Goal: Task Accomplishment & Management: Use online tool/utility

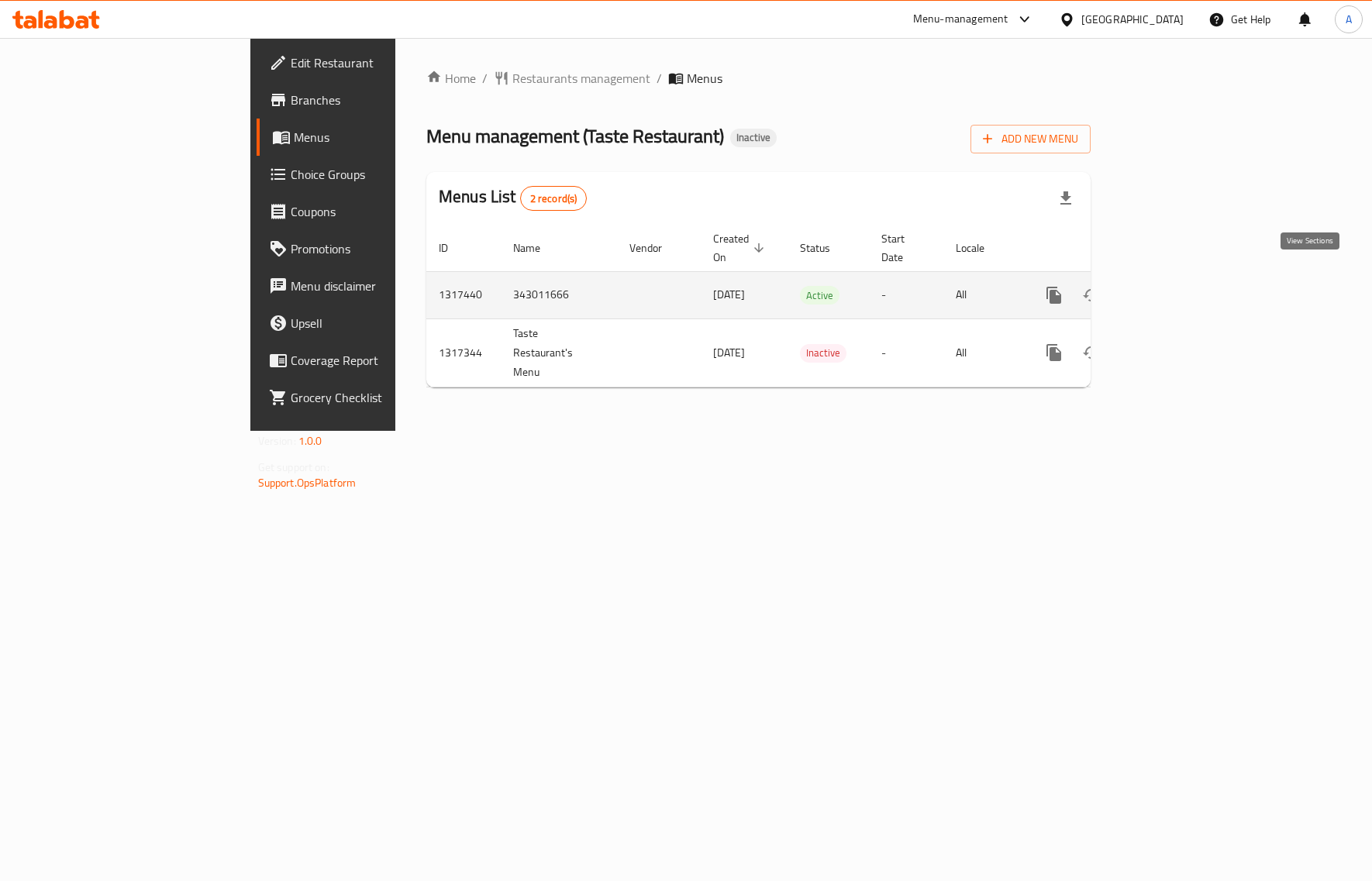
click at [1175, 286] on icon "enhanced table" at bounding box center [1165, 295] width 19 height 19
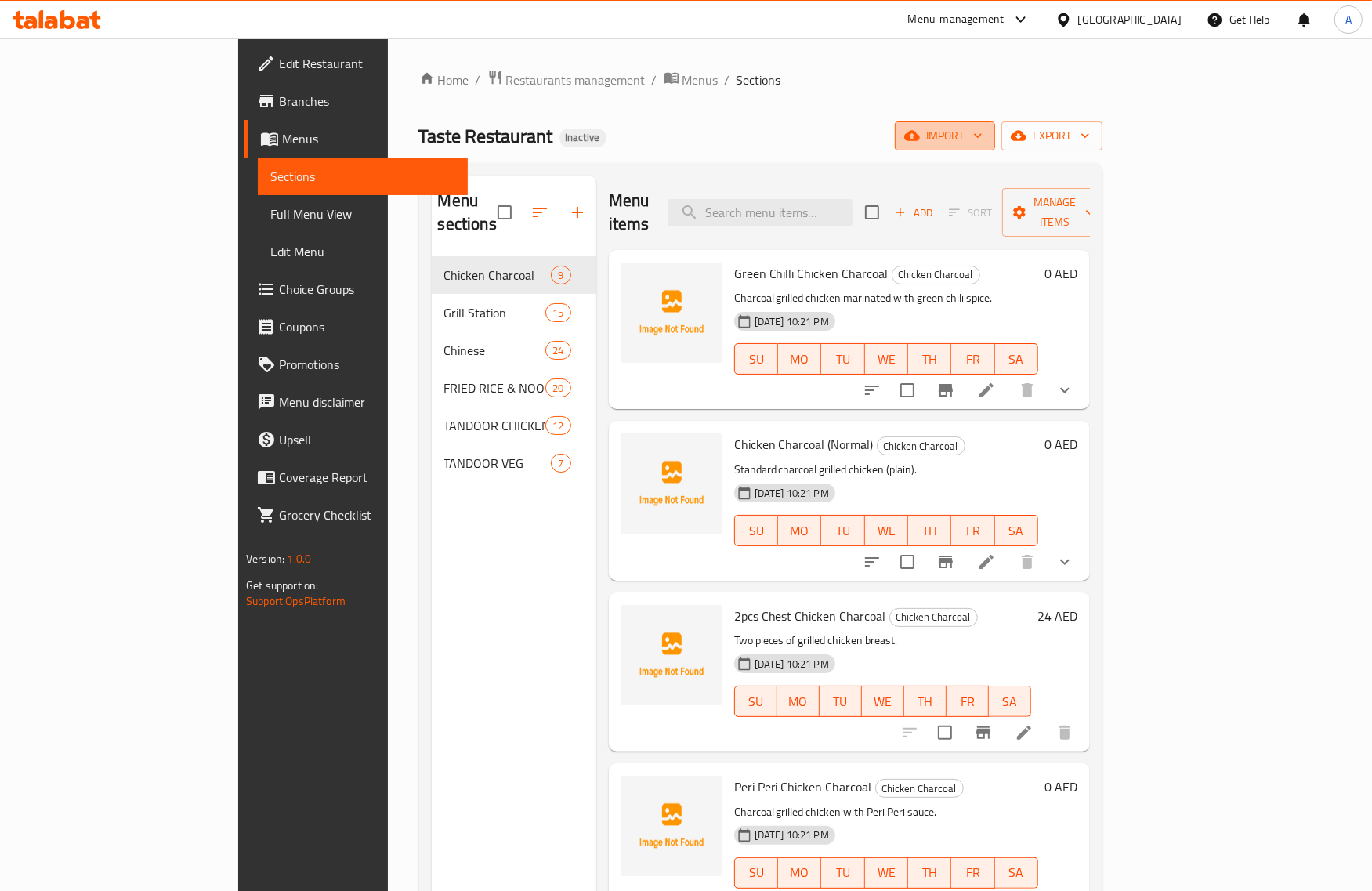
click at [919, 139] on icon "button" at bounding box center [912, 136] width 16 height 10
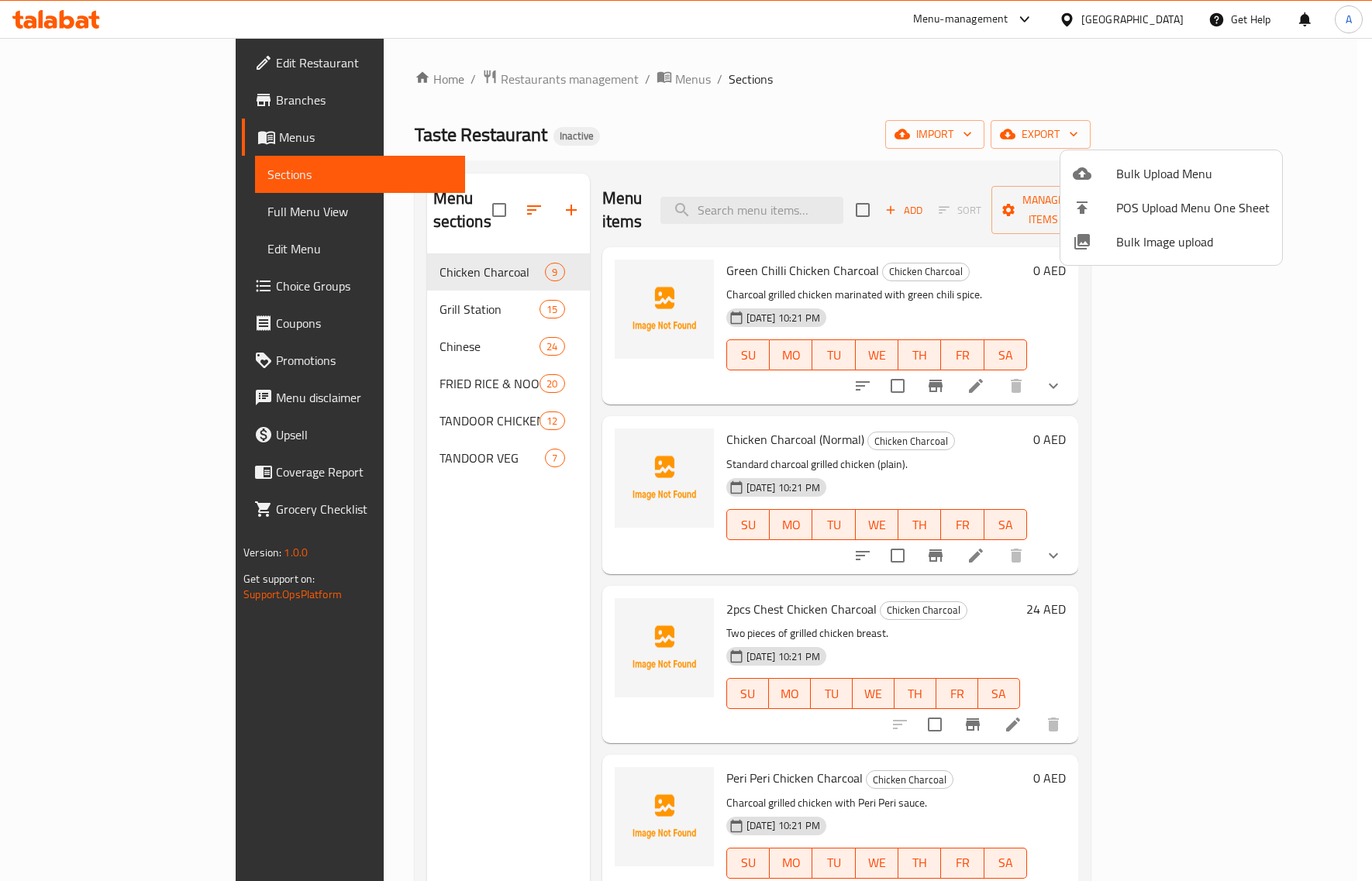
click at [1106, 246] on div at bounding box center [1094, 241] width 43 height 19
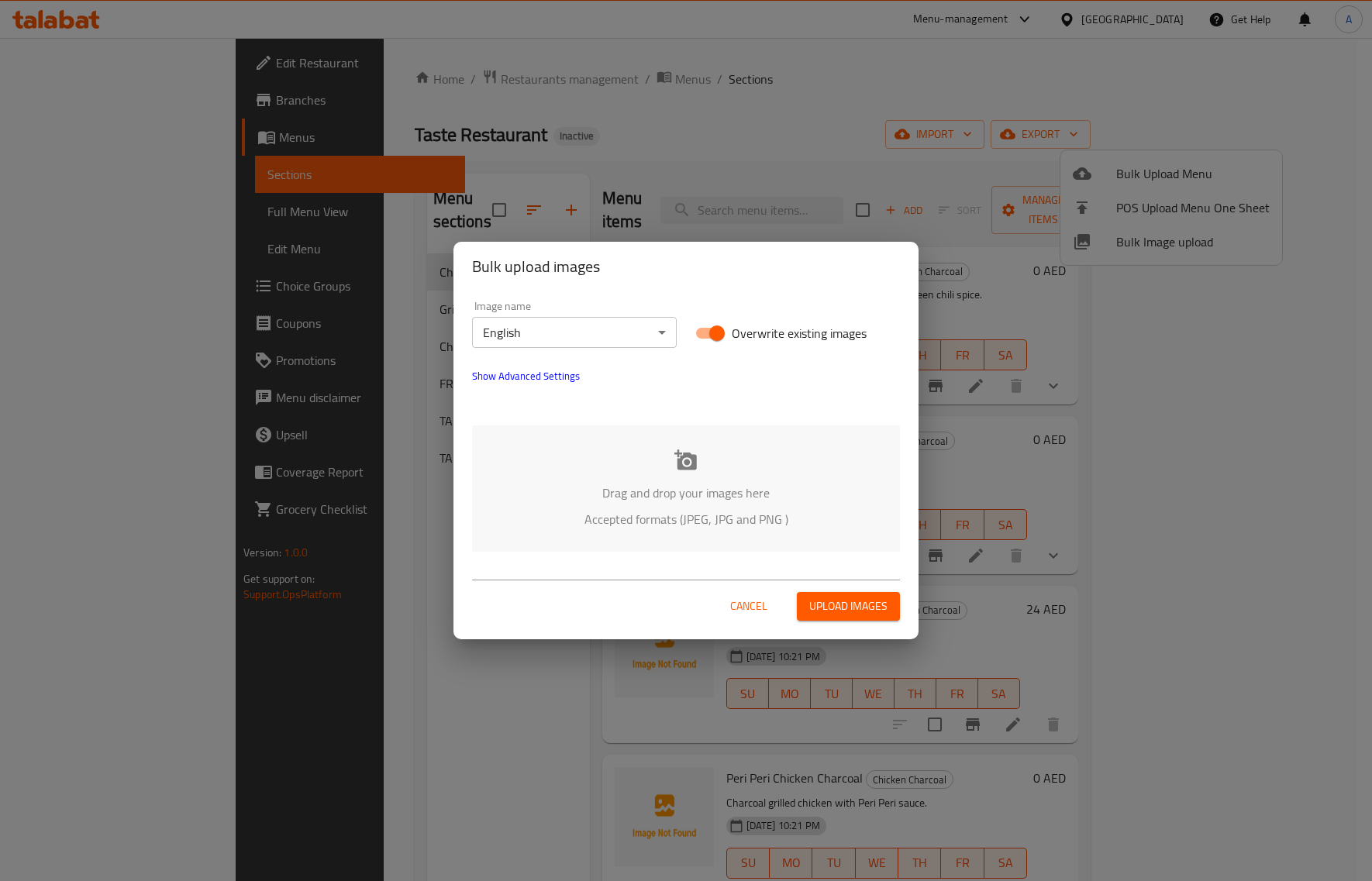
click at [639, 454] on div "Drag and drop your images here Accepted formats (JPEG, JPG and PNG )" at bounding box center [686, 488] width 427 height 126
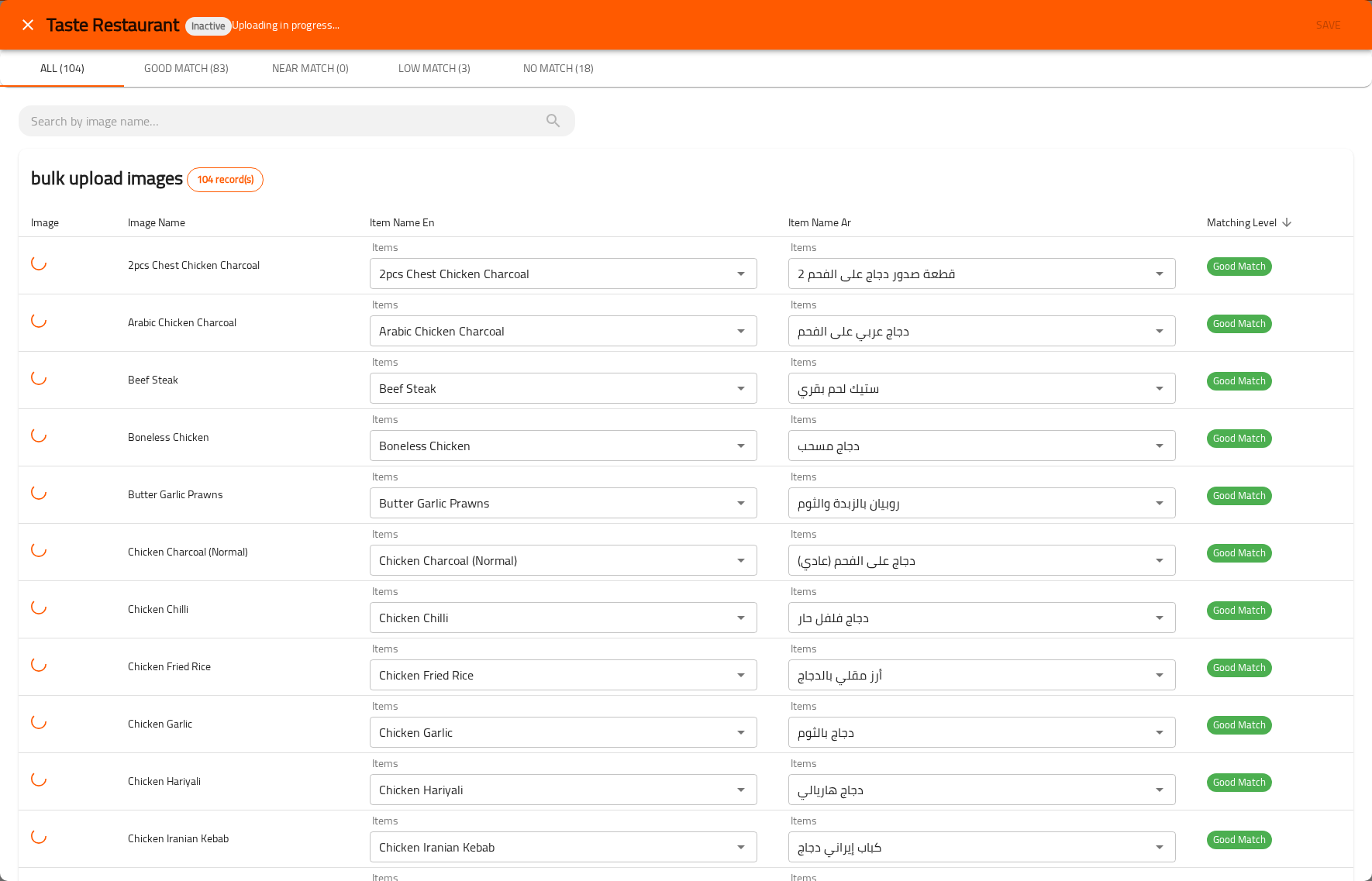
click at [591, 194] on div "bulk upload images 104 record(s)" at bounding box center [686, 178] width 1335 height 59
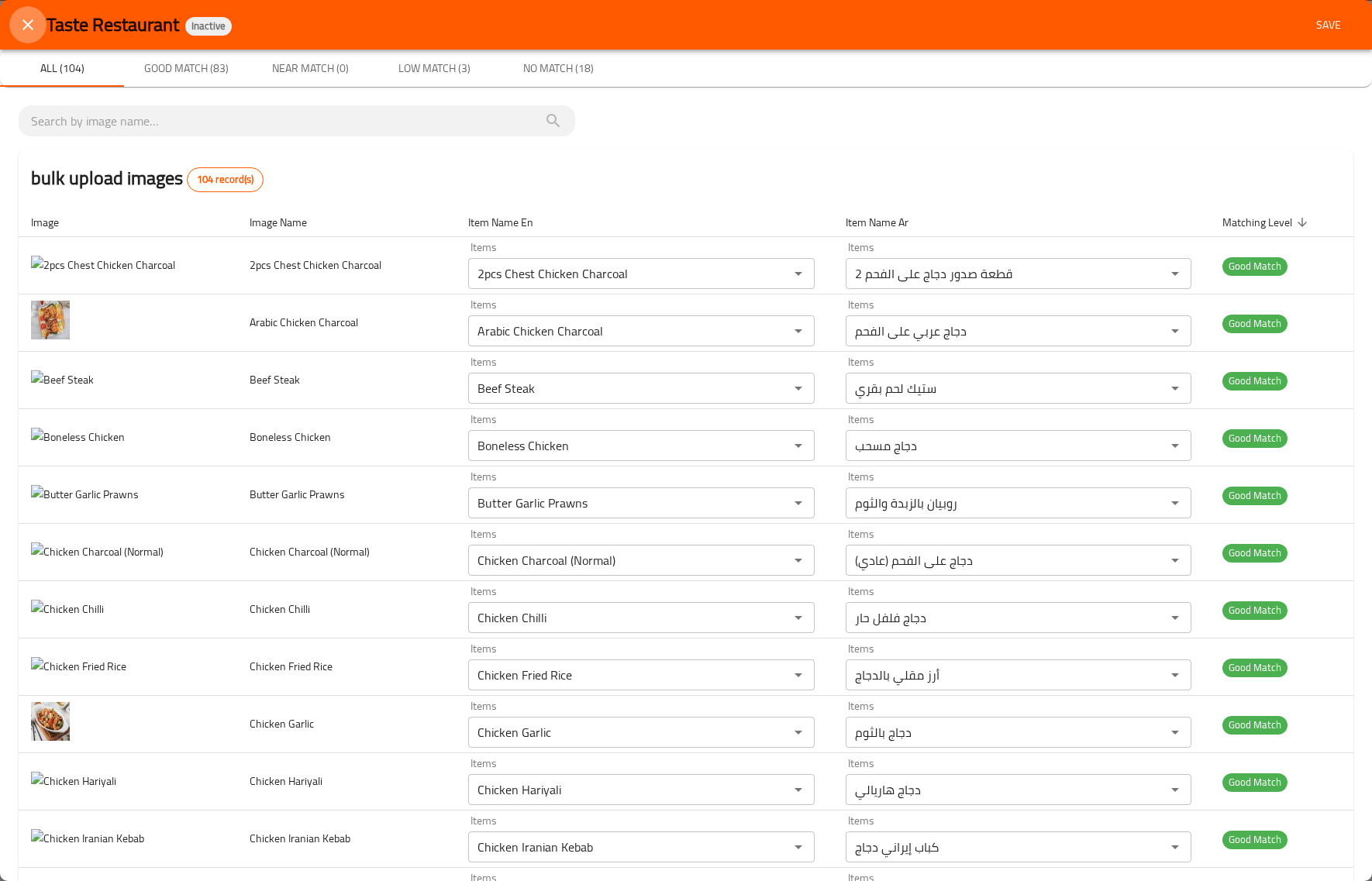
click at [28, 18] on icon "close" at bounding box center [27, 24] width 19 height 19
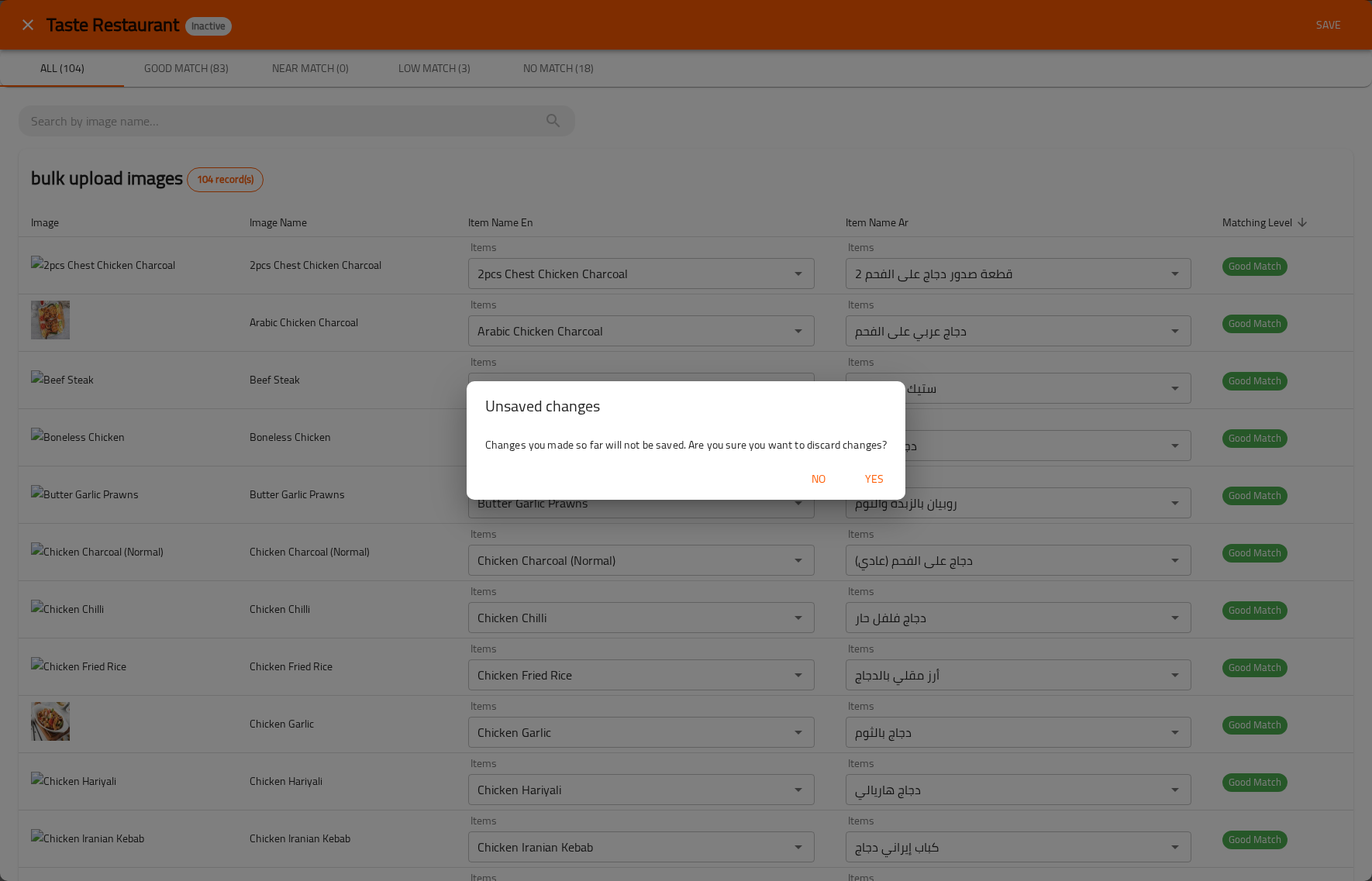
click at [869, 475] on span "Yes" at bounding box center [874, 479] width 37 height 20
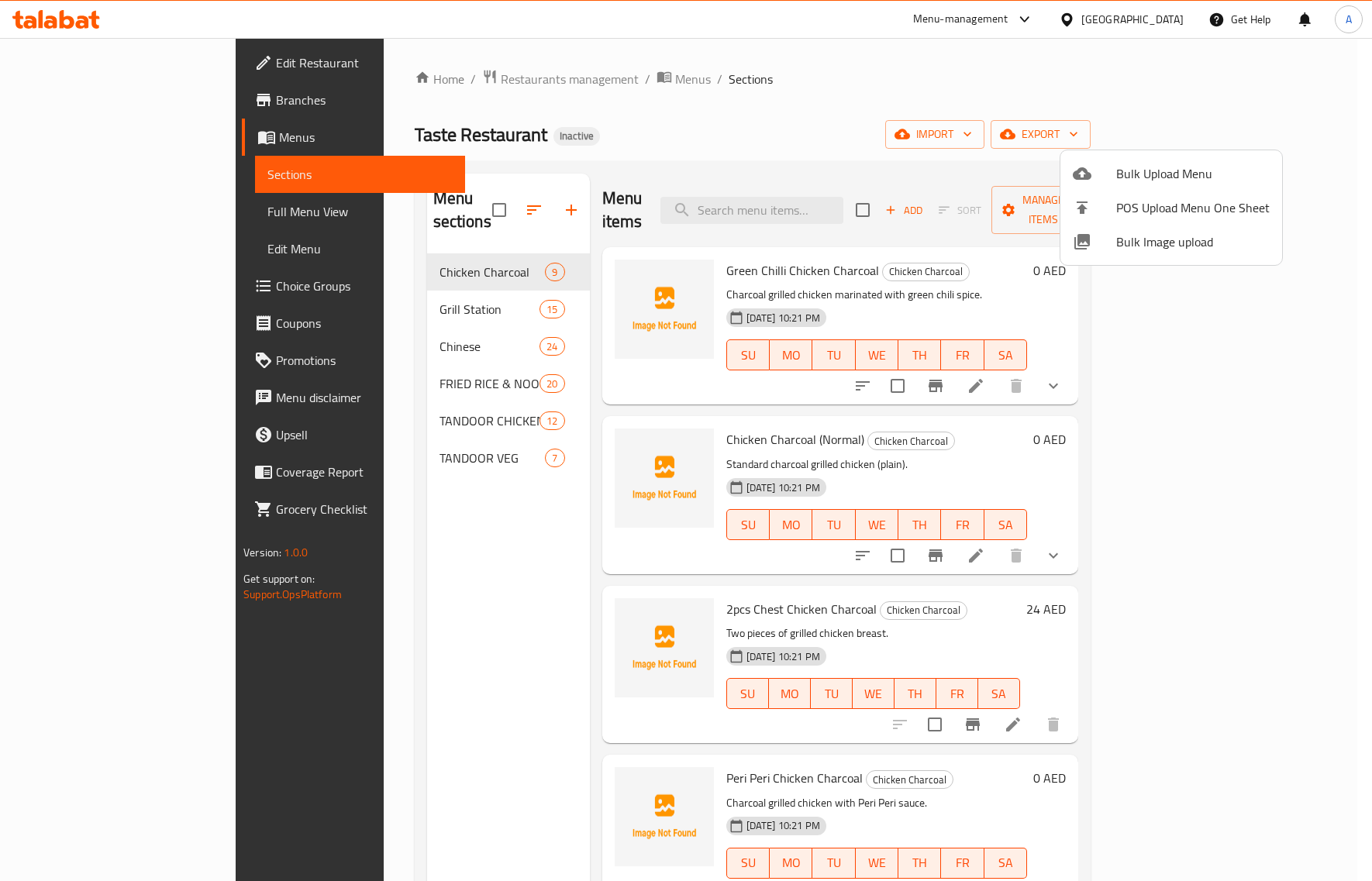
click at [1113, 242] on div at bounding box center [1094, 241] width 43 height 19
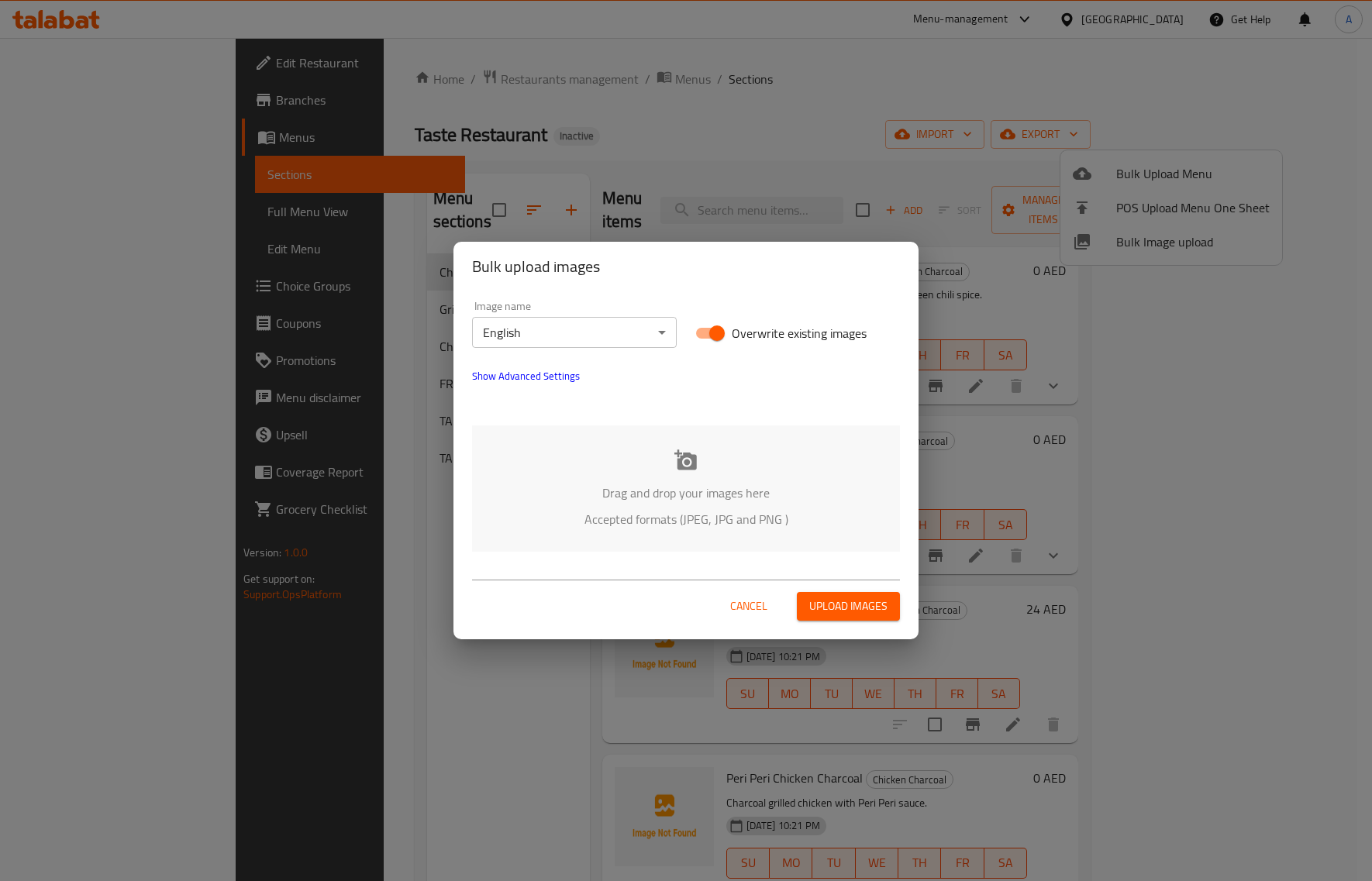
click at [654, 475] on div "Drag and drop your images here Accepted formats (JPEG, JPG and PNG )" at bounding box center [686, 488] width 427 height 126
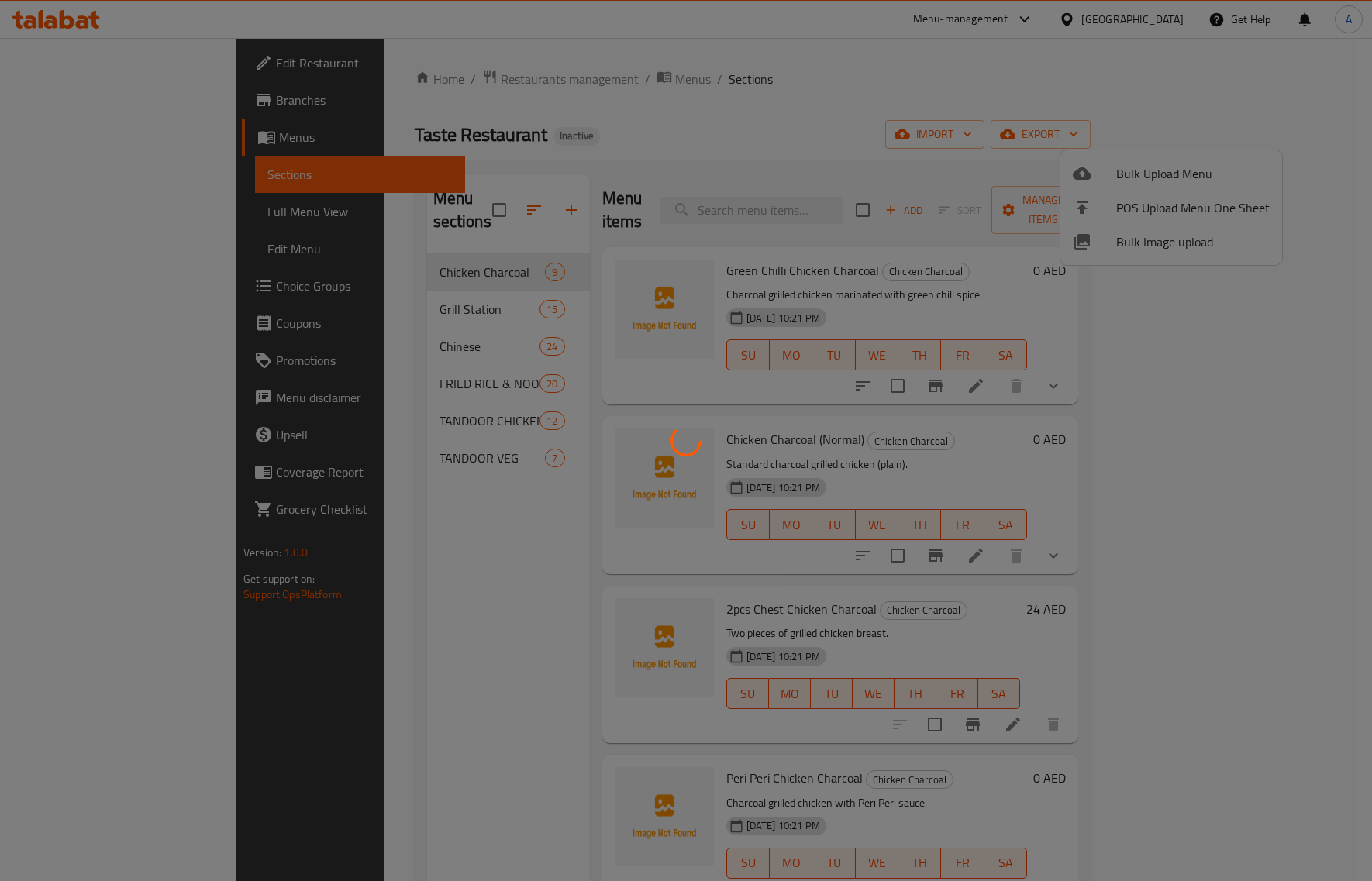
click at [679, 430] on icon at bounding box center [686, 441] width 36 height 36
